Goal: Transaction & Acquisition: Download file/media

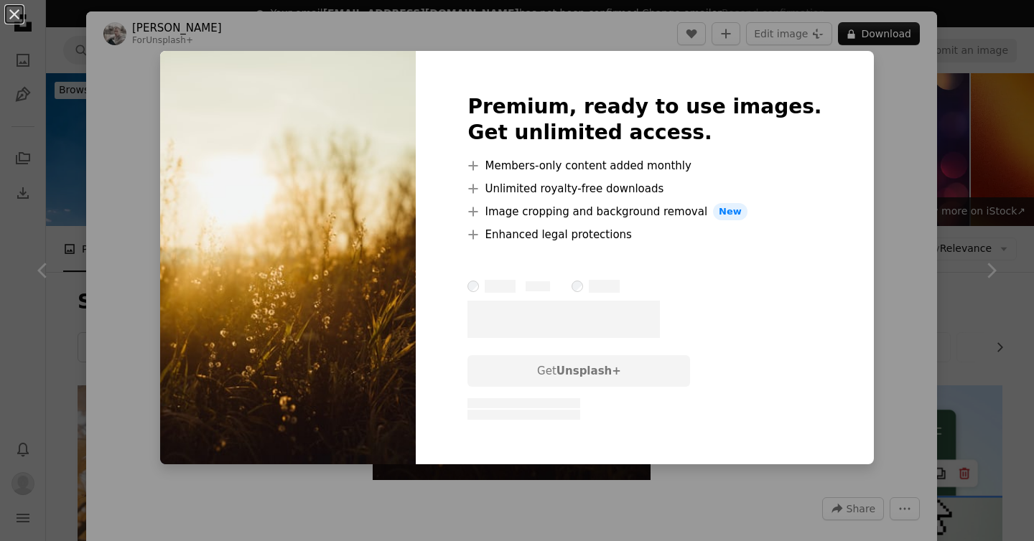
scroll to position [4028, 0]
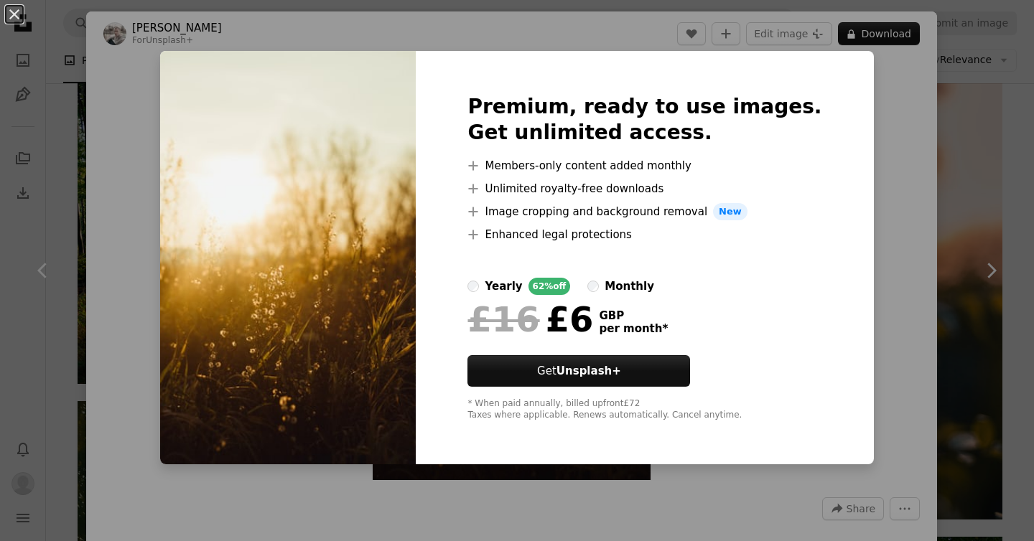
click at [896, 311] on div "An X shape Premium, ready to use images. Get unlimited access. A plus sign Memb…" at bounding box center [517, 270] width 1034 height 541
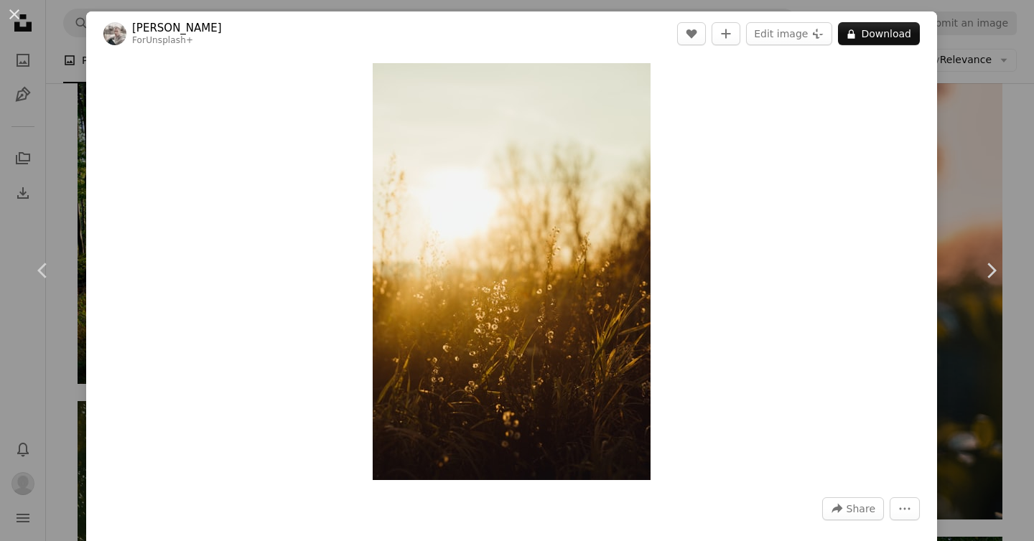
click at [982, 140] on div "An X shape Chevron left Chevron right [PERSON_NAME] For Unsplash+ A heart A plu…" at bounding box center [517, 270] width 1034 height 541
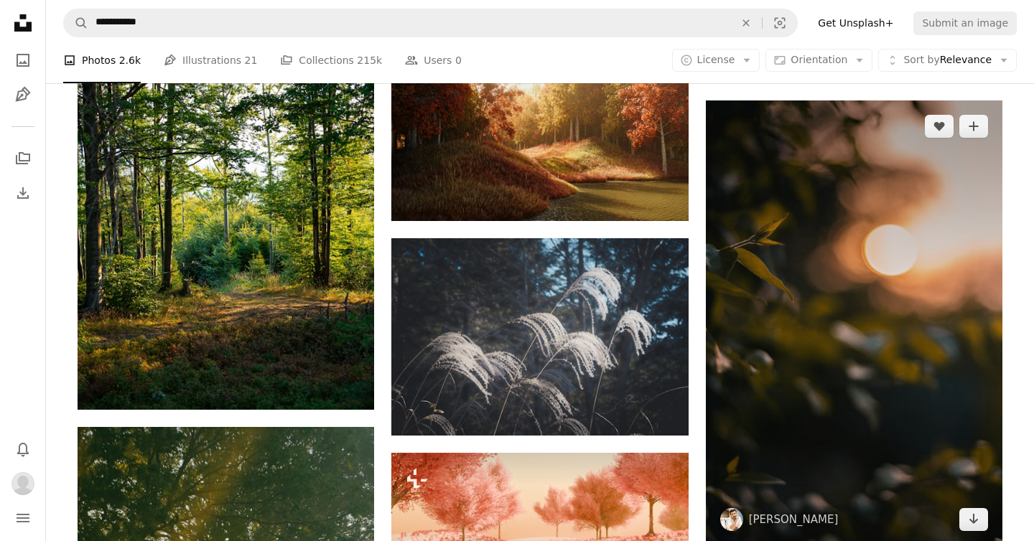
scroll to position [4004, 0]
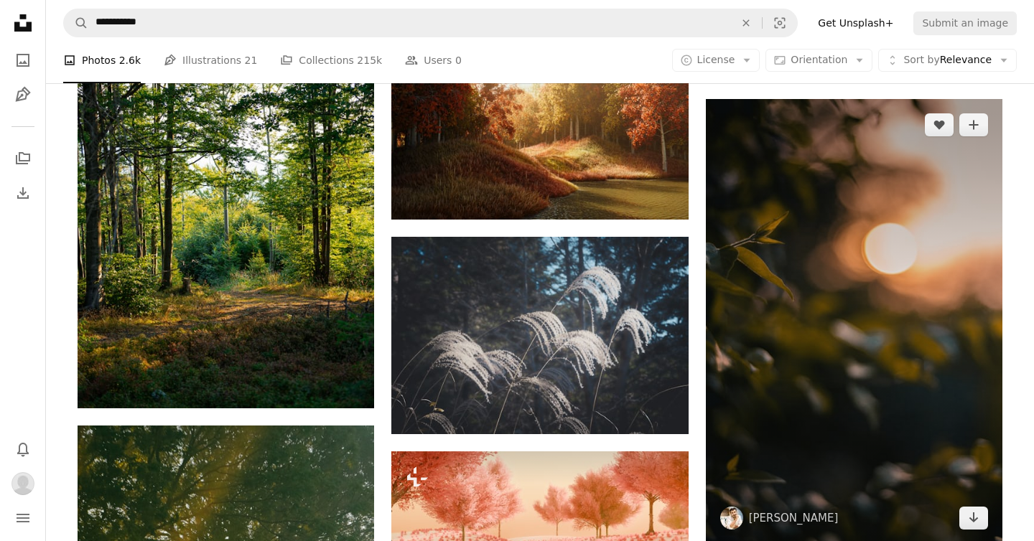
click at [890, 265] on img at bounding box center [854, 321] width 297 height 445
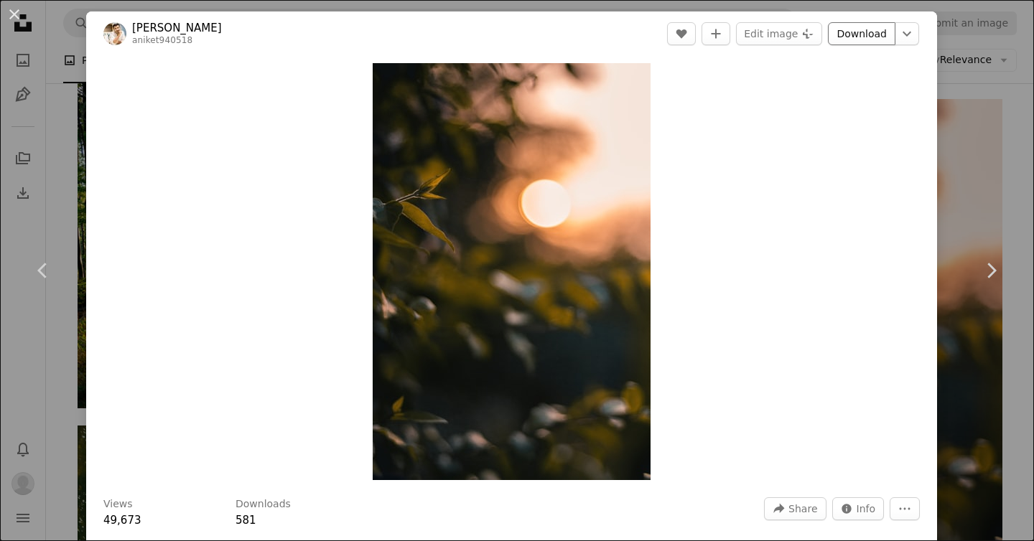
click at [869, 29] on link "Download" at bounding box center [861, 33] width 67 height 23
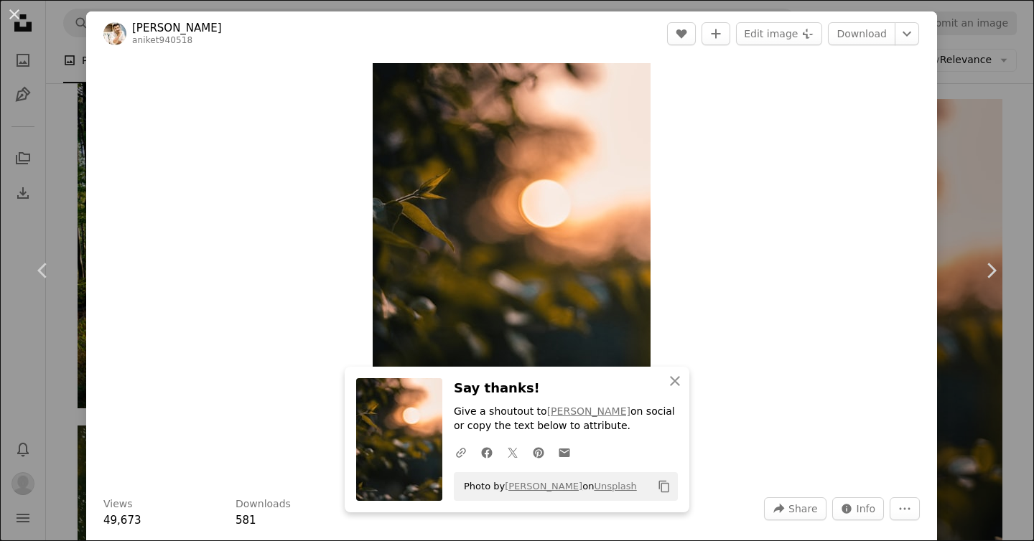
click at [1002, 192] on div "An X shape Chevron left Chevron right An X shape Close Say thanks! Give a shout…" at bounding box center [517, 270] width 1034 height 541
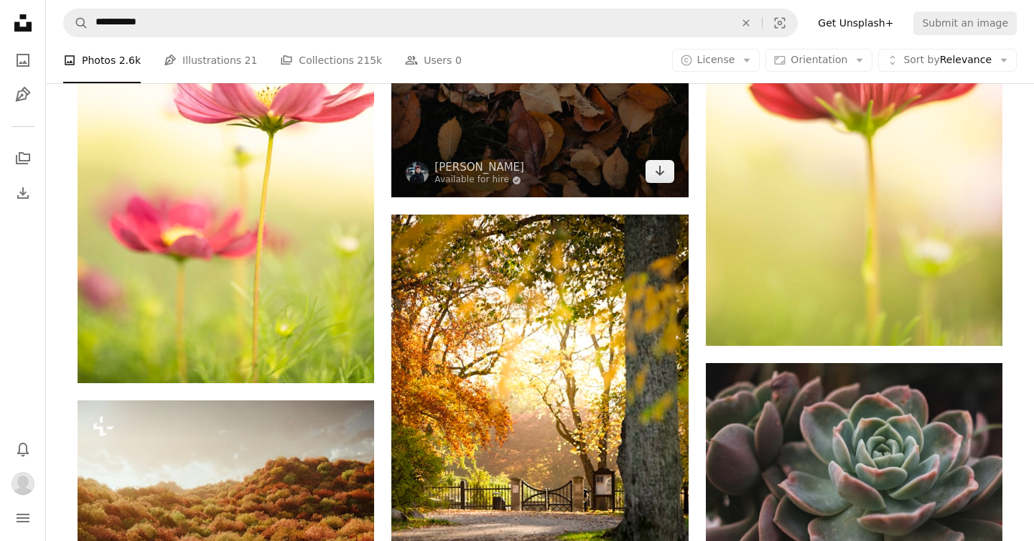
scroll to position [6273, 0]
